Goal: Find specific page/section: Find specific page/section

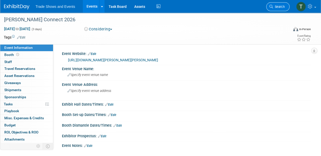
click at [277, 8] on span "Search" at bounding box center [279, 7] width 12 height 4
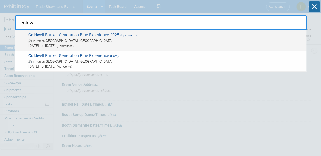
type input "coldw"
click at [73, 36] on span "Coldw ell Banker Generation Blue Experience 2025 (Upcoming) In-Person [GEOGRAPH…" at bounding box center [165, 40] width 277 height 15
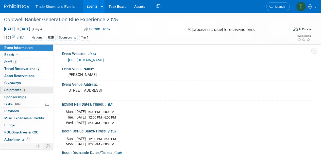
click at [17, 88] on span "Shipments 1" at bounding box center [15, 90] width 22 height 4
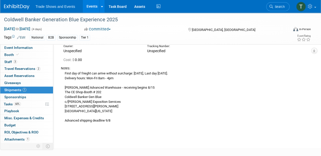
scroll to position [34, 0]
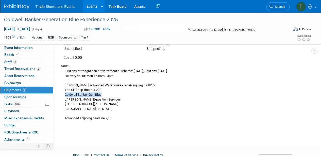
drag, startPoint x: 104, startPoint y: 94, endPoint x: 64, endPoint y: 95, distance: 39.6
click at [64, 95] on div "First day of frieght can arrive without surcharge: Friday, August 25th, Last da…" at bounding box center [184, 95] width 246 height 53
copy div "Coldwell Banker Gen Blue"
click at [279, 6] on span "Search" at bounding box center [279, 7] width 12 height 4
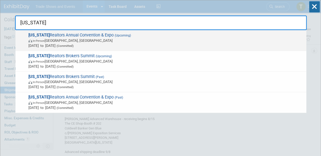
type input "ohio"
click at [87, 37] on span "Ohio Realtors Annual Convention & Expo (Upcoming) In-Person Cleveland, OH Sep 1…" at bounding box center [165, 40] width 277 height 15
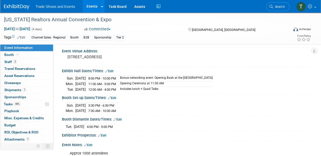
scroll to position [34, 0]
click at [11, 62] on span "Staff 2" at bounding box center [10, 62] width 13 height 4
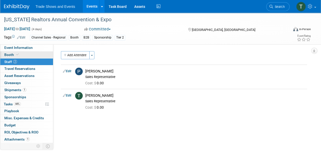
click at [21, 56] on link "Booth" at bounding box center [26, 55] width 53 height 7
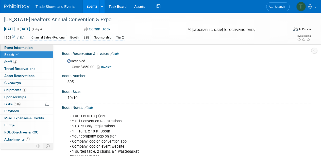
click at [32, 51] on link "Event Information" at bounding box center [26, 47] width 53 height 7
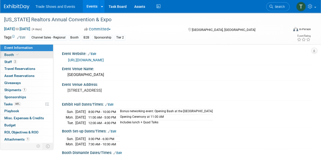
click at [22, 55] on link "Booth" at bounding box center [26, 55] width 53 height 7
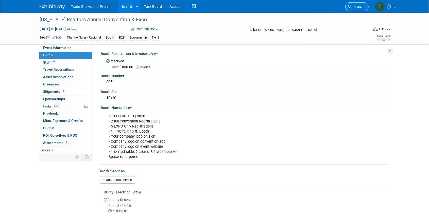
click at [321, 7] on span "Search" at bounding box center [358, 7] width 12 height 4
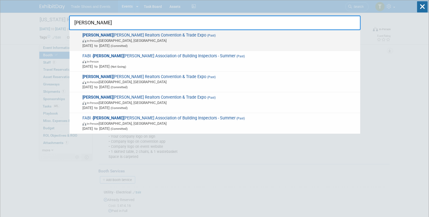
type input "flor"
click at [135, 35] on span "Flor ida Realtors Convention & Trade Expo (Past) In-Person Orlando, FL Aug 25, …" at bounding box center [219, 40] width 277 height 15
